Goal: Information Seeking & Learning: Learn about a topic

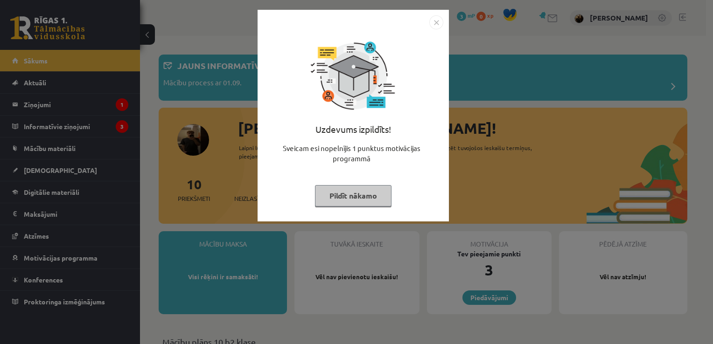
click at [341, 198] on button "Pildīt nākamo" at bounding box center [353, 195] width 77 height 21
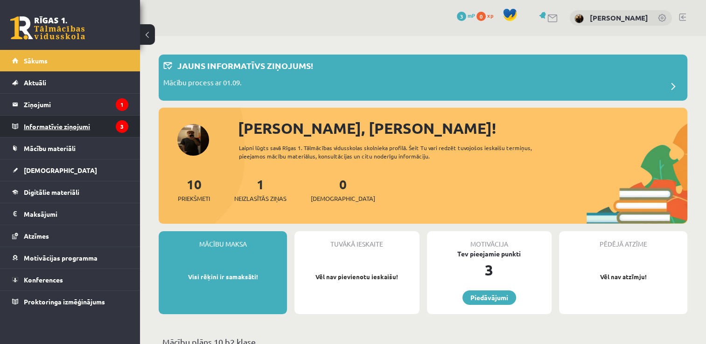
click at [79, 126] on legend "Informatīvie ziņojumi 3" at bounding box center [76, 126] width 105 height 21
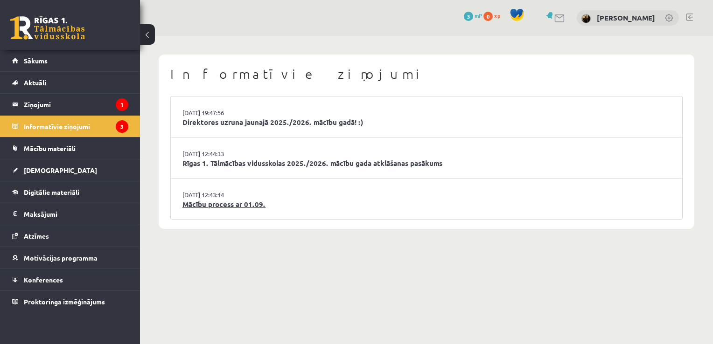
click at [255, 204] on link "Mācību process ar 01.09." at bounding box center [426, 204] width 488 height 11
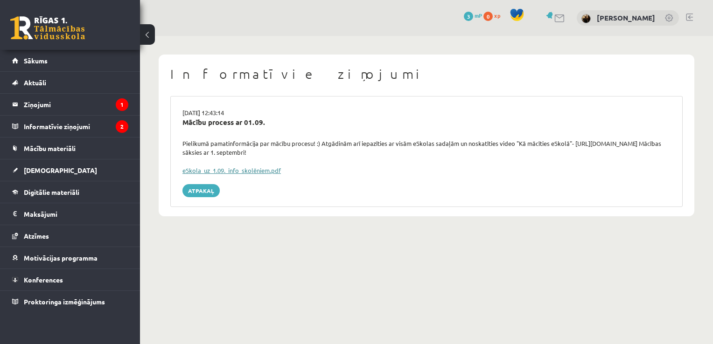
click at [255, 170] on link "eSkola_uz_1.09._info_skolēniem.pdf" at bounding box center [231, 171] width 98 height 8
click at [616, 15] on link "[PERSON_NAME]" at bounding box center [626, 17] width 58 height 9
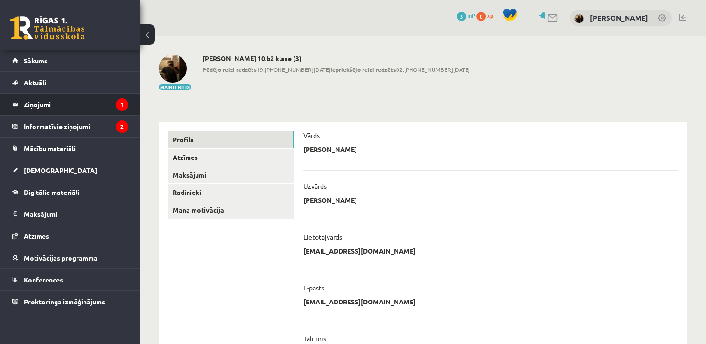
click at [90, 99] on legend "Ziņojumi 1" at bounding box center [76, 104] width 105 height 21
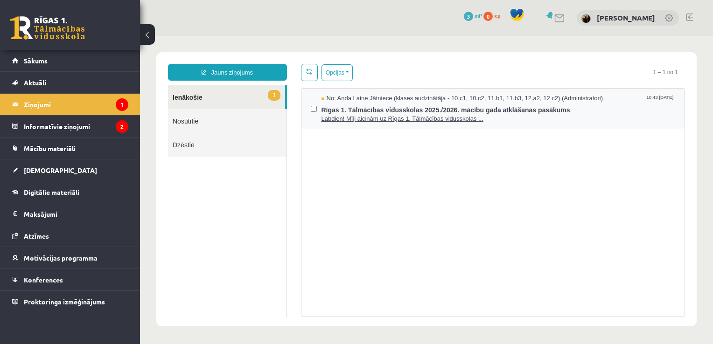
click at [439, 109] on span "Rīgas 1. Tālmācības vidusskolas 2025./2026. mācību gada atklāšanas pasākums" at bounding box center [498, 109] width 354 height 12
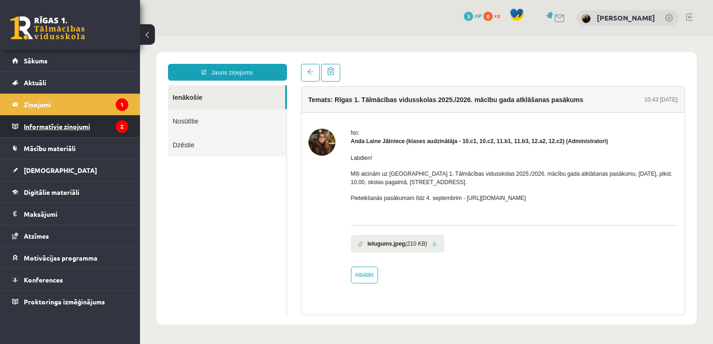
click at [78, 124] on legend "Informatīvie ziņojumi 2" at bounding box center [76, 126] width 105 height 21
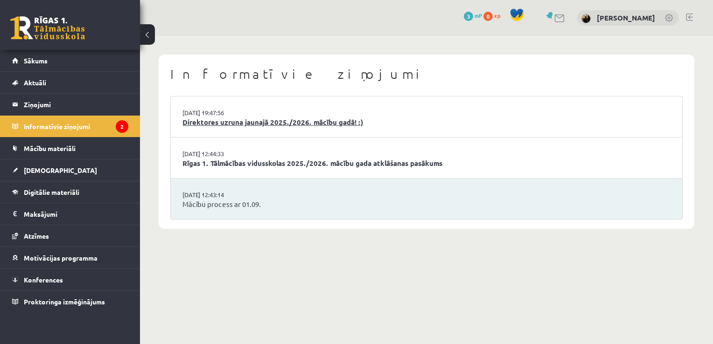
click at [292, 118] on link "Direktores uzruna jaunajā 2025./2026. mācību gadā! :)" at bounding box center [426, 122] width 488 height 11
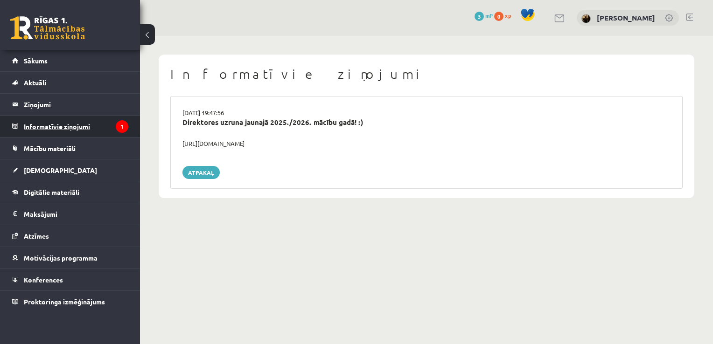
click at [116, 130] on legend "Informatīvie ziņojumi 1" at bounding box center [76, 126] width 105 height 21
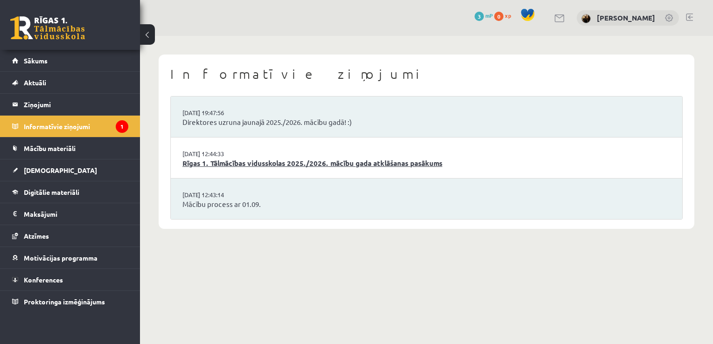
click at [279, 161] on link "Rīgas 1. Tālmācības vidusskolas 2025./2026. mācību gada atklāšanas pasākums" at bounding box center [426, 163] width 488 height 11
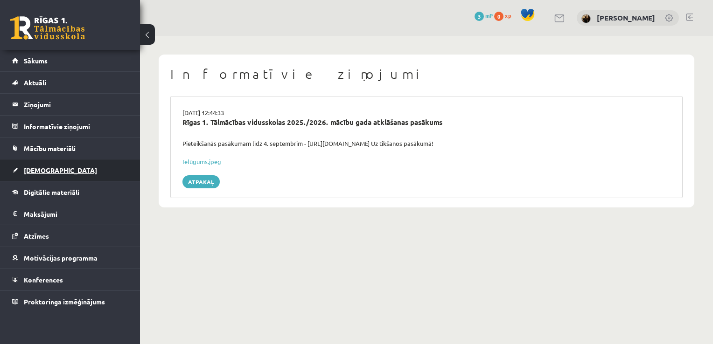
click at [63, 174] on link "[DEMOGRAPHIC_DATA]" at bounding box center [70, 170] width 116 height 21
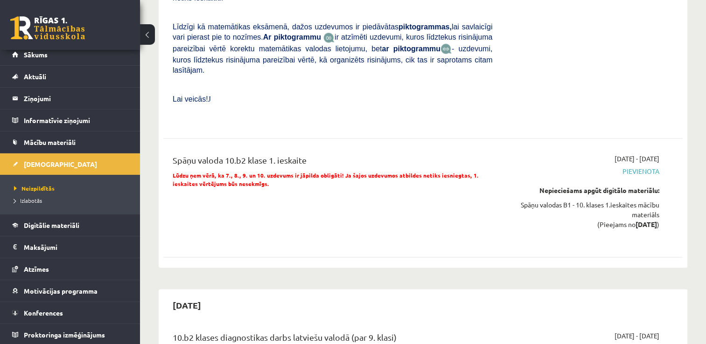
scroll to position [1717, 0]
click at [50, 225] on span "Digitālie materiāli" at bounding box center [52, 225] width 56 height 8
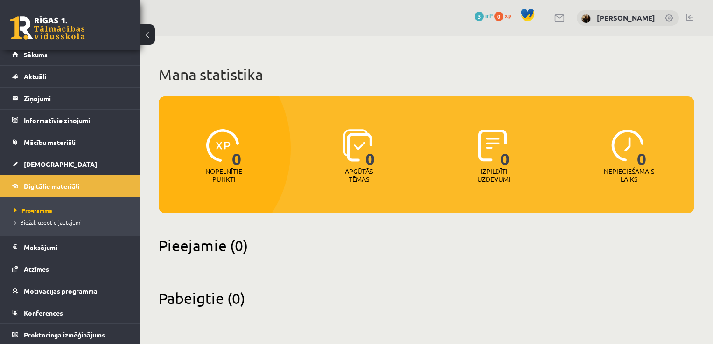
click at [474, 18] on span "3" at bounding box center [478, 16] width 9 height 9
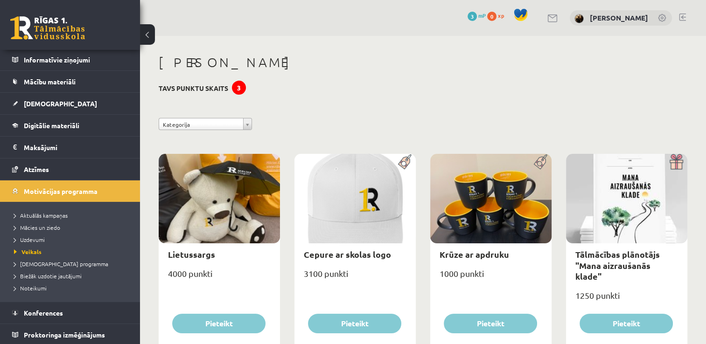
click at [683, 14] on link at bounding box center [682, 17] width 7 height 7
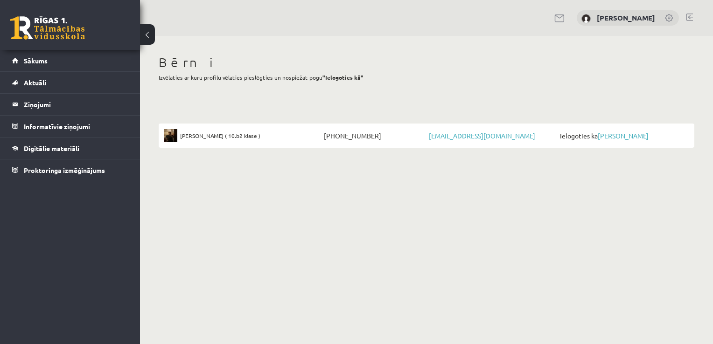
click at [262, 147] on li "[PERSON_NAME] ( 10.b2 klase ) [PHONE_NUMBER] [EMAIL_ADDRESS][DOMAIN_NAME] Ielog…" at bounding box center [427, 136] width 536 height 24
click at [49, 110] on legend "Ziņojumi 0" at bounding box center [76, 104] width 105 height 21
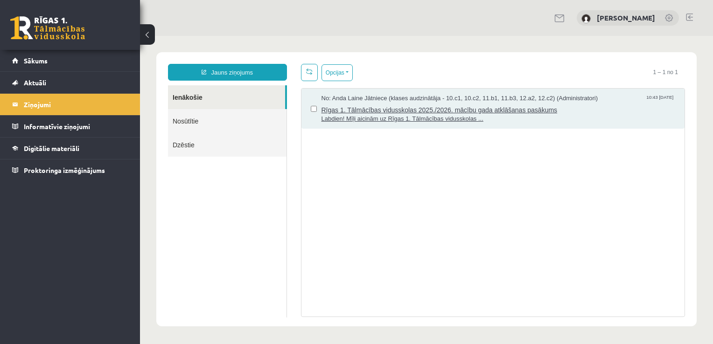
click at [405, 118] on span "Labdien! Mīļi aicinām uz Rīgas 1. Tālmācības vidusskolas ..." at bounding box center [498, 119] width 354 height 9
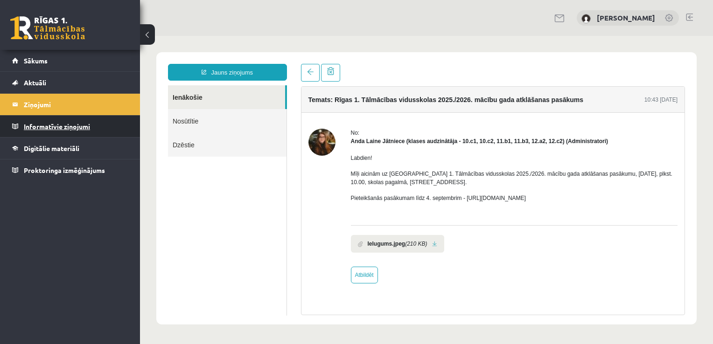
click at [82, 128] on legend "Informatīvie ziņojumi 0" at bounding box center [76, 126] width 105 height 21
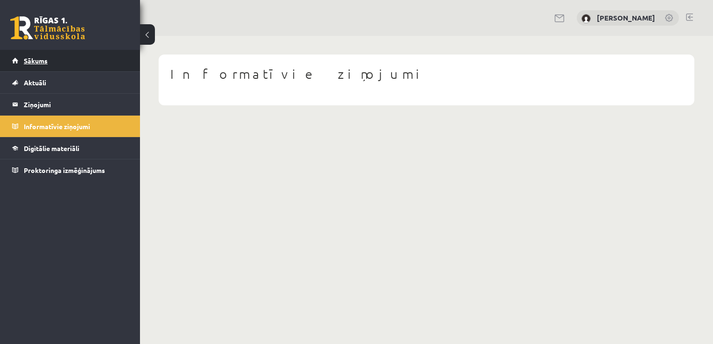
click at [32, 66] on link "Sākums" at bounding box center [70, 60] width 116 height 21
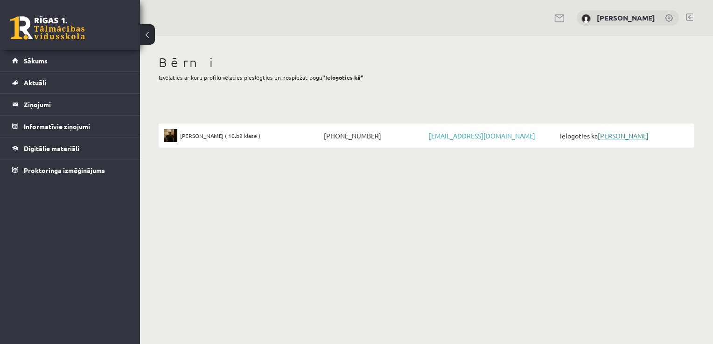
click at [628, 135] on link "[PERSON_NAME]" at bounding box center [623, 136] width 51 height 8
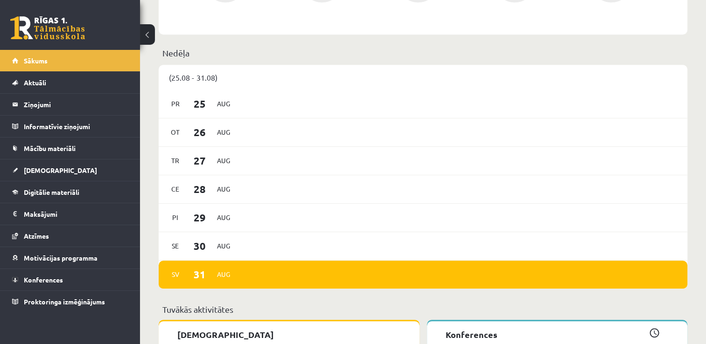
scroll to position [485, 0]
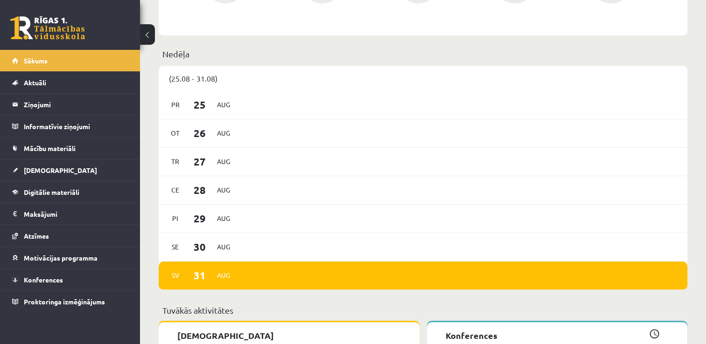
click at [547, 49] on p "Nedēļa" at bounding box center [422, 54] width 521 height 13
